Goal: Task Accomplishment & Management: Manage account settings

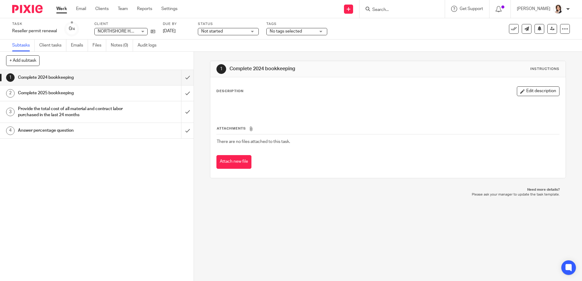
click at [393, 10] on input "Search" at bounding box center [399, 9] width 55 height 5
type input "super sonic"
click at [397, 29] on link at bounding box center [422, 26] width 103 height 14
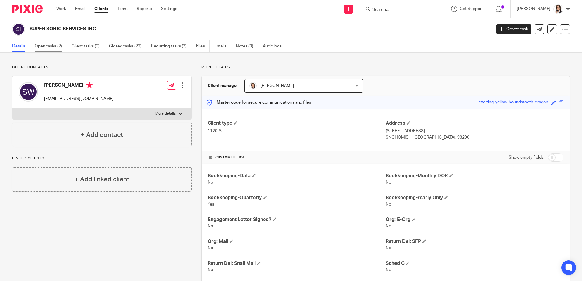
click at [42, 46] on link "Open tasks (2)" at bounding box center [51, 47] width 32 height 12
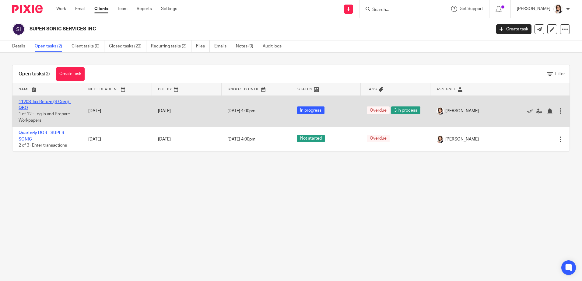
click at [44, 103] on link "1120S Tax Return (S Corp) - QBO" at bounding box center [45, 105] width 53 height 10
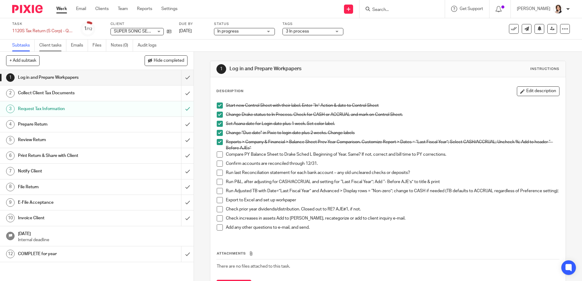
click at [56, 44] on link "Client tasks" at bounding box center [52, 46] width 27 height 12
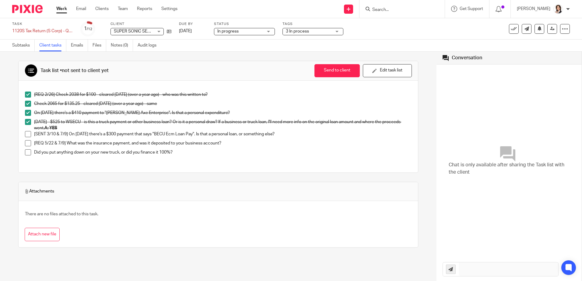
click at [86, 143] on p "[REQ 5/22 & 7/9] What was the insurance payment, and was it deposited to your b…" at bounding box center [223, 143] width 378 height 6
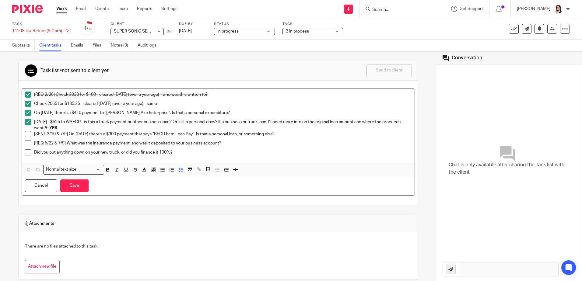
click at [70, 133] on p "[SENT 3/10 & 7/9] On 8/16/24 there's a $300 payment that says "BECU Ecm Loan Pa…" at bounding box center [223, 134] width 378 height 6
click at [90, 144] on p "[REQ 5/22 & 7/9] What was the insurance payment, and was it deposited to your b…" at bounding box center [223, 143] width 378 height 6
click at [76, 187] on button "Save" at bounding box center [74, 186] width 28 height 13
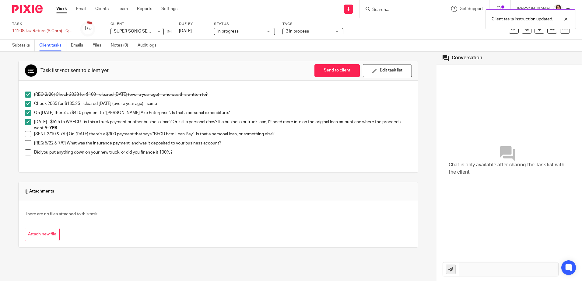
click at [119, 152] on p "Did you put anything down on your new truck, or did you finance it 100%?" at bounding box center [223, 153] width 378 height 6
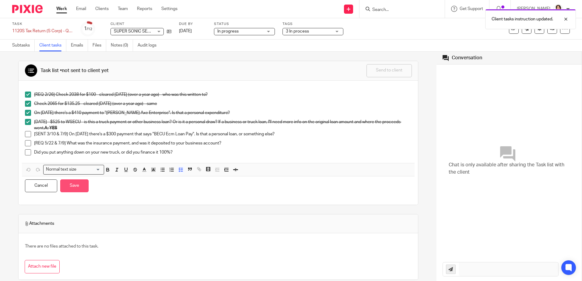
click at [81, 189] on button "Save" at bounding box center [74, 186] width 28 height 13
click at [231, 143] on p "[REQ 5/22 & 7/9] What was the insurance payment, and was it deposited to your b…" at bounding box center [223, 143] width 378 height 6
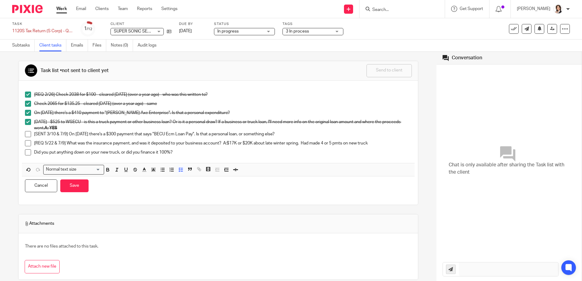
click at [12, 106] on div "Task list • not sent to client yet Send to client Send to client Ask client to …" at bounding box center [218, 167] width 437 height 230
click at [349, 150] on p "Did you put anything down on your new truck, or did you finance it 100%?" at bounding box center [223, 153] width 378 height 6
click at [320, 149] on div "[REQ 5/22 & 7/9] What was the insurance payment, and was it deposited to your b…" at bounding box center [223, 144] width 378 height 9
click at [308, 150] on p "Did you put anything down on your new truck, or did you finance it 100%?" at bounding box center [223, 153] width 378 height 6
click at [105, 150] on p "Did you put anything down on your new truck, or did you finance it 100%?" at bounding box center [223, 153] width 378 height 6
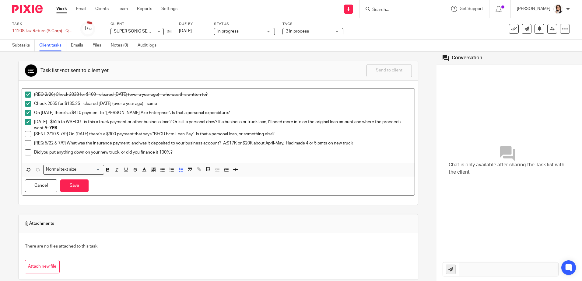
click at [228, 133] on p "[SENT 3/10 & 7/9] On 8/16/24 there's a $300 payment that says "BECU Ecm Loan Pa…" at bounding box center [223, 134] width 378 height 6
click at [284, 133] on p "[SENT 3/10 & 7/9] On 8/16/24 there's a $300 payment that says "BECU Ecm Loan Pa…" at bounding box center [223, 134] width 378 height 6
drag, startPoint x: 281, startPoint y: 134, endPoint x: 321, endPoint y: 136, distance: 39.6
click at [321, 136] on p "[SENT 3/10 & 7/9] On 8/16/24 there's a $300 payment that says "BECU Ecm Loan Pa…" at bounding box center [223, 134] width 378 height 6
click at [366, 44] on div "Subtasks Client tasks Emails Files Notes (0) Audit logs" at bounding box center [291, 46] width 582 height 12
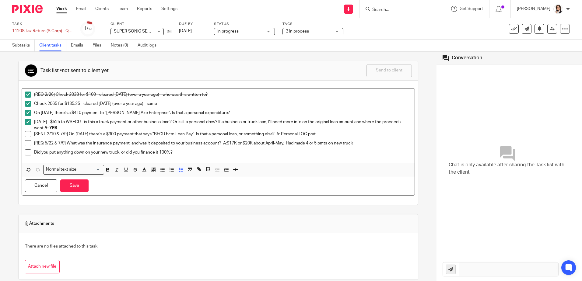
drag, startPoint x: 282, startPoint y: 135, endPoint x: 323, endPoint y: 133, distance: 41.2
click at [323, 133] on p "[SENT 3/10 & 7/9] On 8/16/24 there's a $300 payment that says "BECU Ecm Loan Pa…" at bounding box center [223, 134] width 378 height 6
click at [108, 171] on icon "button" at bounding box center [107, 169] width 5 height 5
click at [277, 107] on div "Check 2065 for $135.25 - cleared 2/6/24 (over a year ago) - same" at bounding box center [223, 105] width 378 height 9
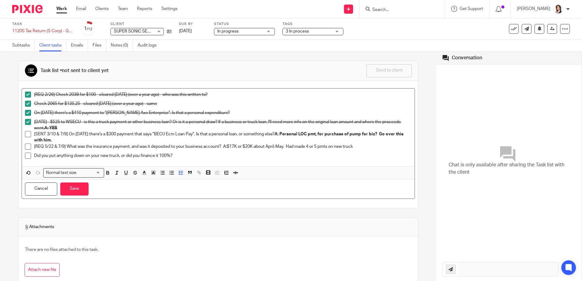
click at [223, 155] on p "Did you put anything down on your new truck, or did you finance it 100%?" at bounding box center [223, 156] width 378 height 6
click at [247, 147] on p "[REQ 5/22 & 7/9] What was the insurance payment, and was it deposited to your b…" at bounding box center [223, 147] width 378 height 6
drag, startPoint x: 222, startPoint y: 150, endPoint x: 370, endPoint y: 148, distance: 148.3
click at [370, 148] on p "[REQ 5/22 & 7/9] What was the insurance payment, and was it deposited to your b…" at bounding box center [223, 147] width 378 height 6
click at [105, 173] on icon "button" at bounding box center [107, 172] width 5 height 5
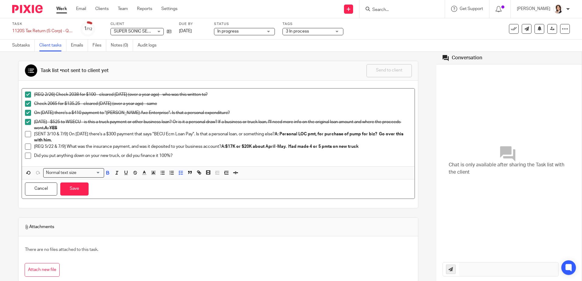
click at [185, 155] on p "Did you put anything down on your new truck, or did you finance it 100%?" at bounding box center [223, 156] width 378 height 6
drag, startPoint x: 174, startPoint y: 156, endPoint x: 260, endPoint y: 158, distance: 86.5
click at [260, 158] on p "Did you put anything down on your new truck, or did you finance it 100%? A: He'…" at bounding box center [223, 156] width 378 height 6
click at [107, 172] on icon "button" at bounding box center [107, 172] width 5 height 5
click at [76, 190] on button "Save" at bounding box center [74, 189] width 28 height 13
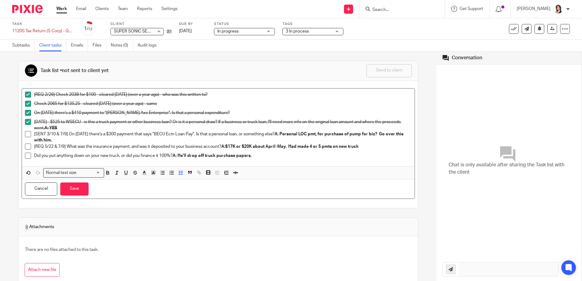
click at [34, 133] on p "[SENT 3/10 & 7/9] On 8/16/24 there's a $300 payment that says "BECU Ecm Loan Pa…" at bounding box center [223, 137] width 378 height 12
click at [31, 150] on li "[REQ 5/22 & 7/9] What was the insurance payment, and was it deposited to your b…" at bounding box center [218, 148] width 387 height 9
click at [35, 157] on p "Did you put anything down on your new truck, or did you finance it 100%? A: He'…" at bounding box center [223, 156] width 378 height 6
click at [83, 190] on button "Save" at bounding box center [74, 189] width 28 height 13
